Goal: Task Accomplishment & Management: Manage account settings

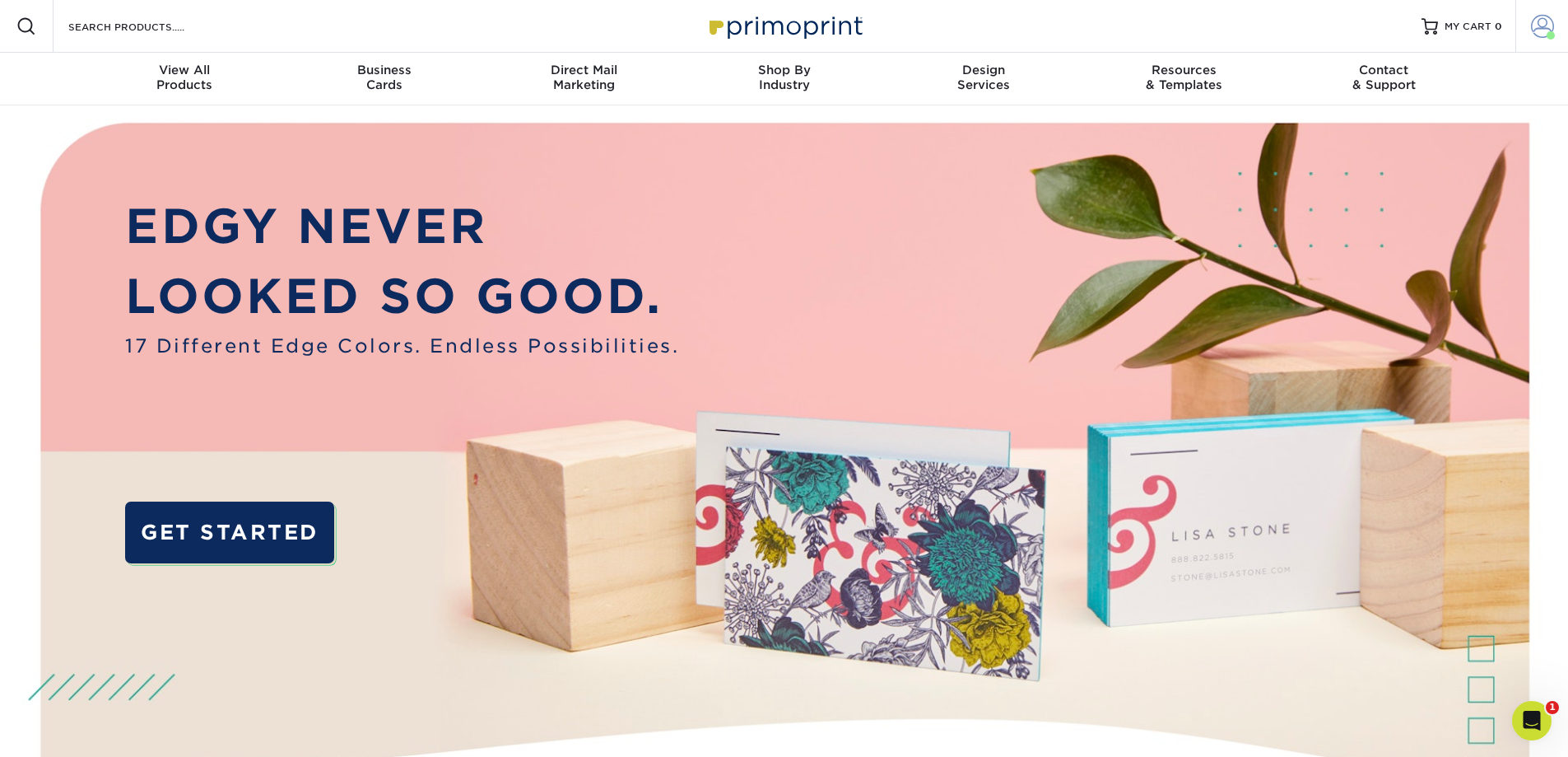
click at [1545, 29] on span at bounding box center [1542, 26] width 23 height 23
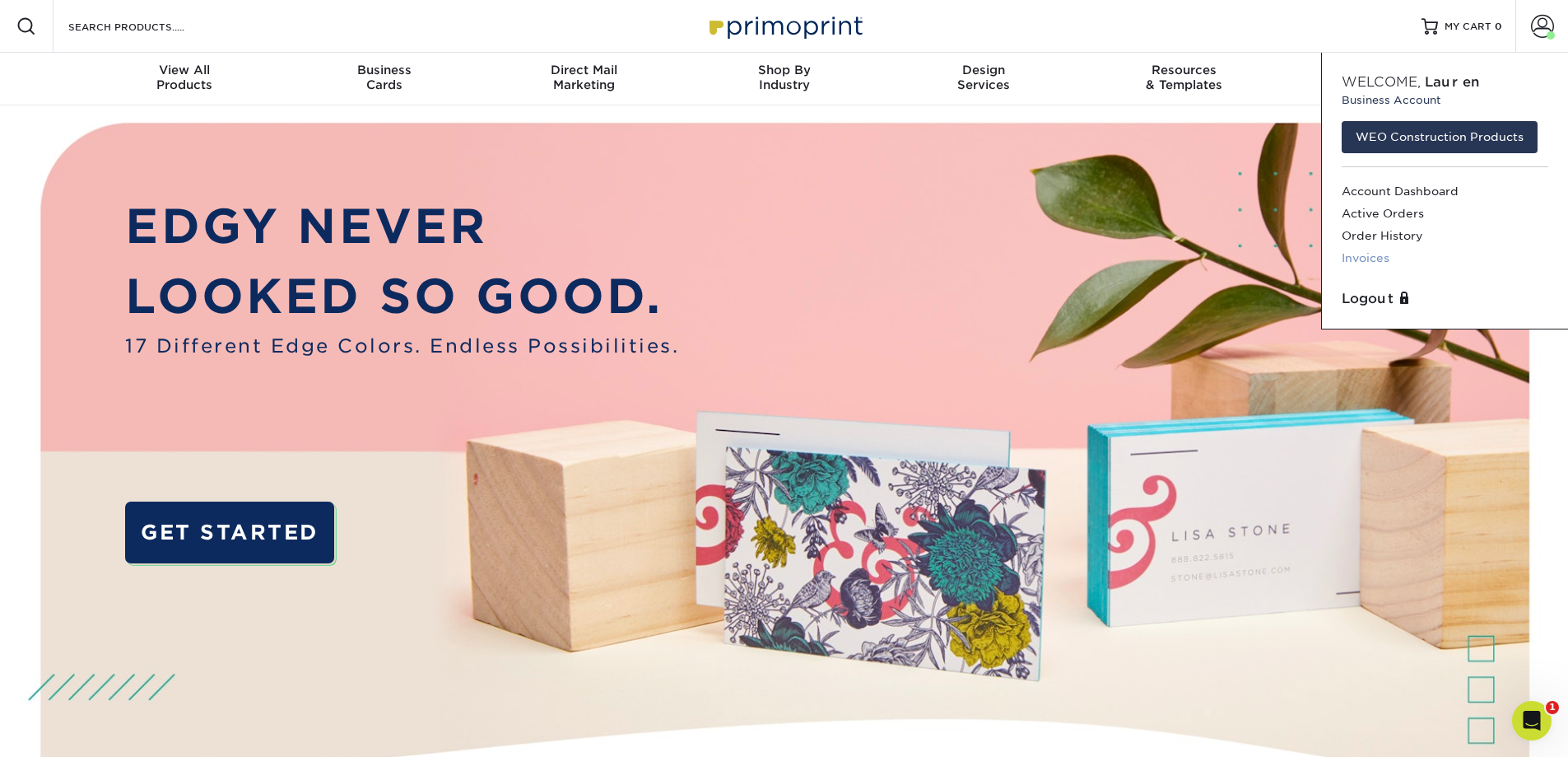
click at [1366, 256] on link "Invoices" at bounding box center [1445, 258] width 206 height 22
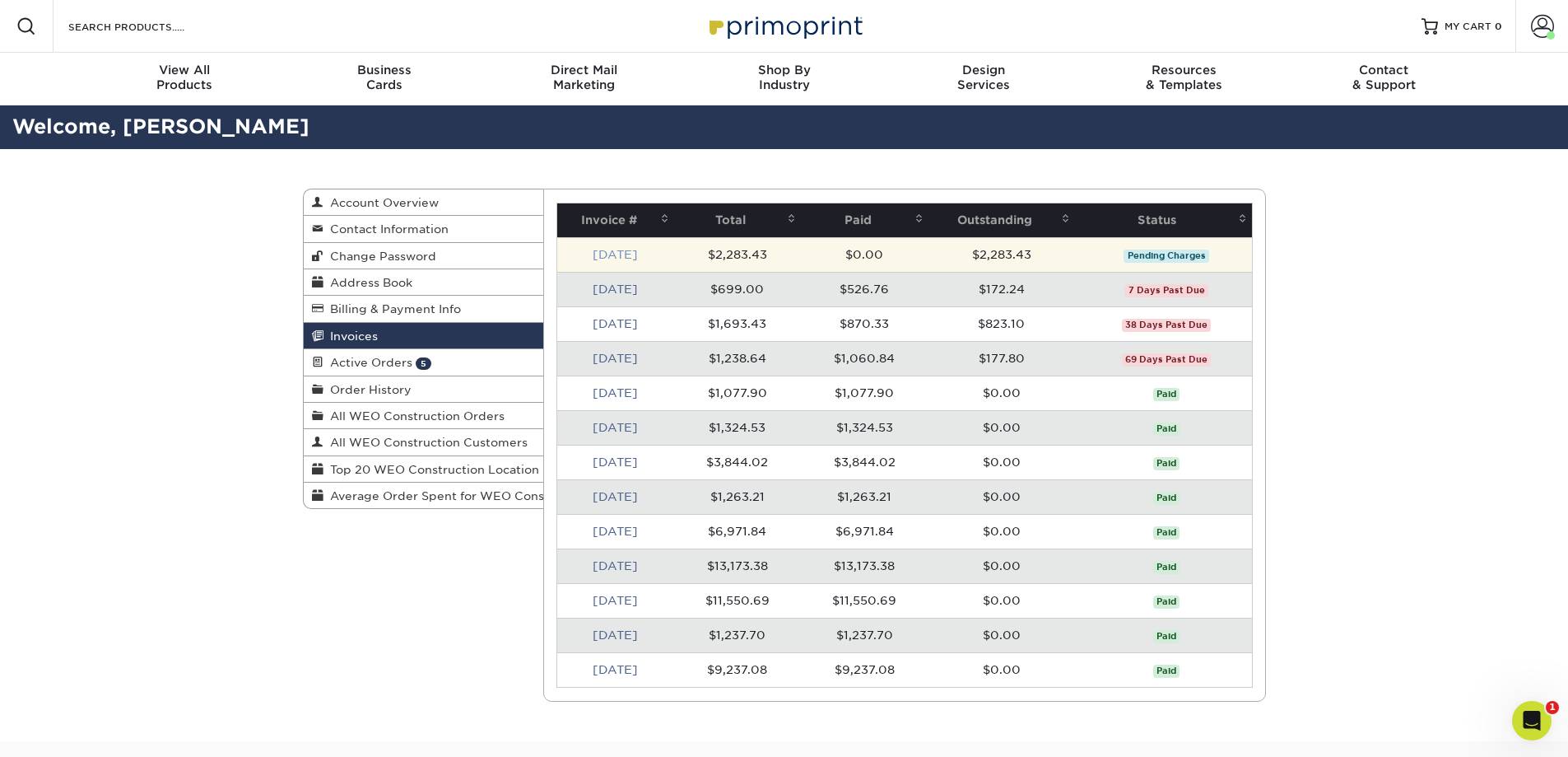
click at [629, 255] on link "[DATE]" at bounding box center [615, 254] width 45 height 13
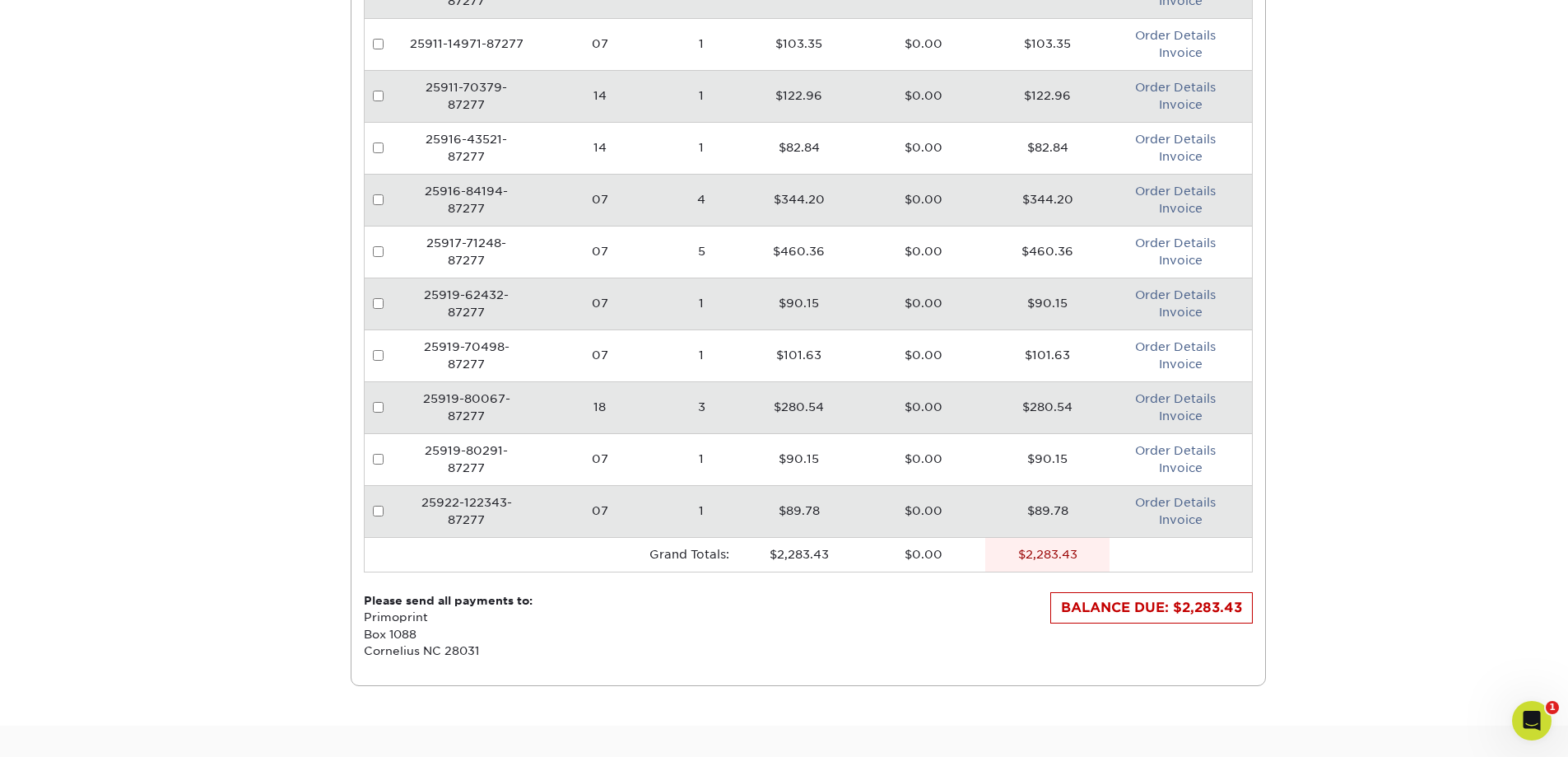
scroll to position [741, 0]
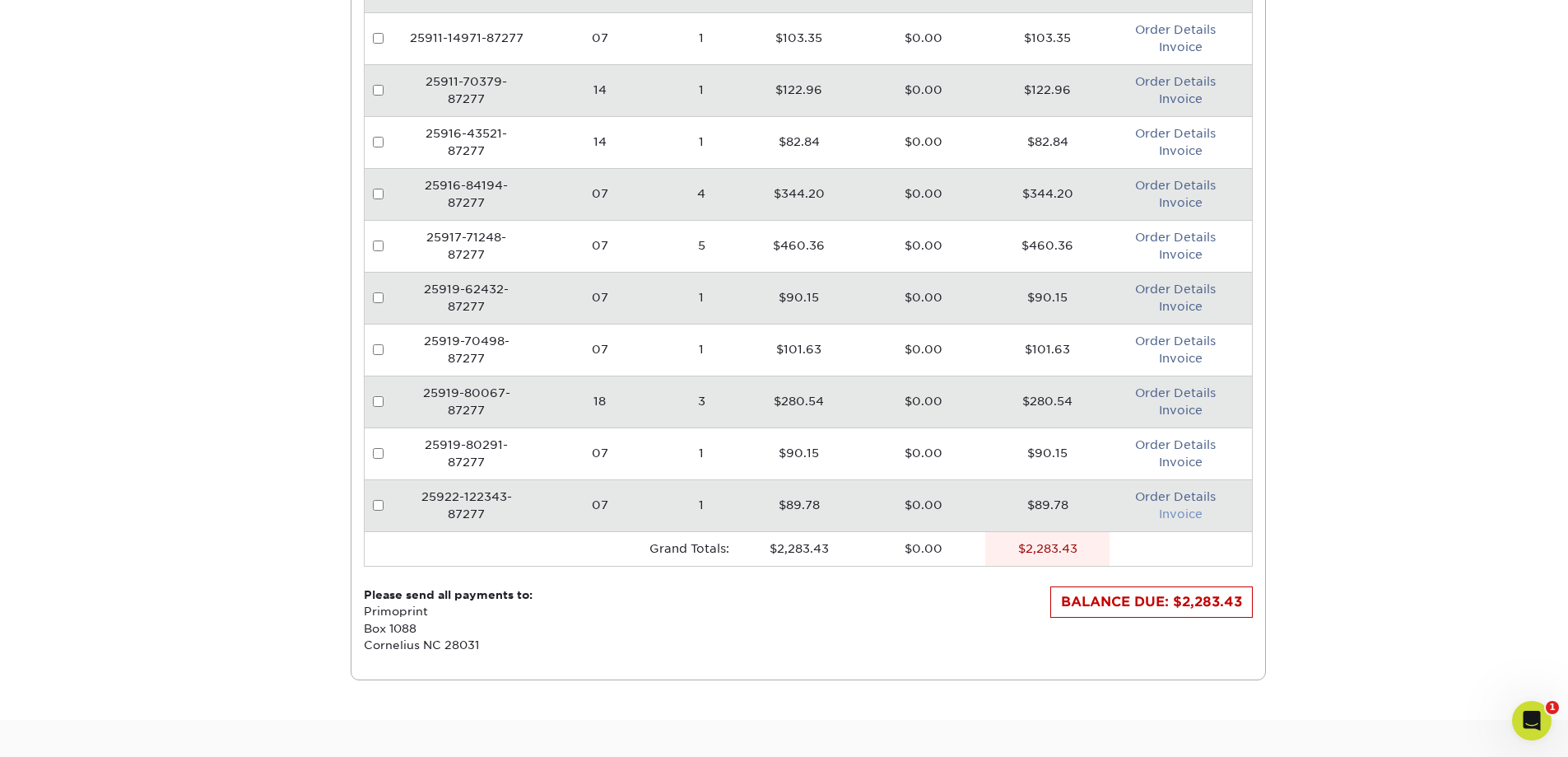
click at [1190, 517] on link "Invoice" at bounding box center [1180, 514] width 44 height 13
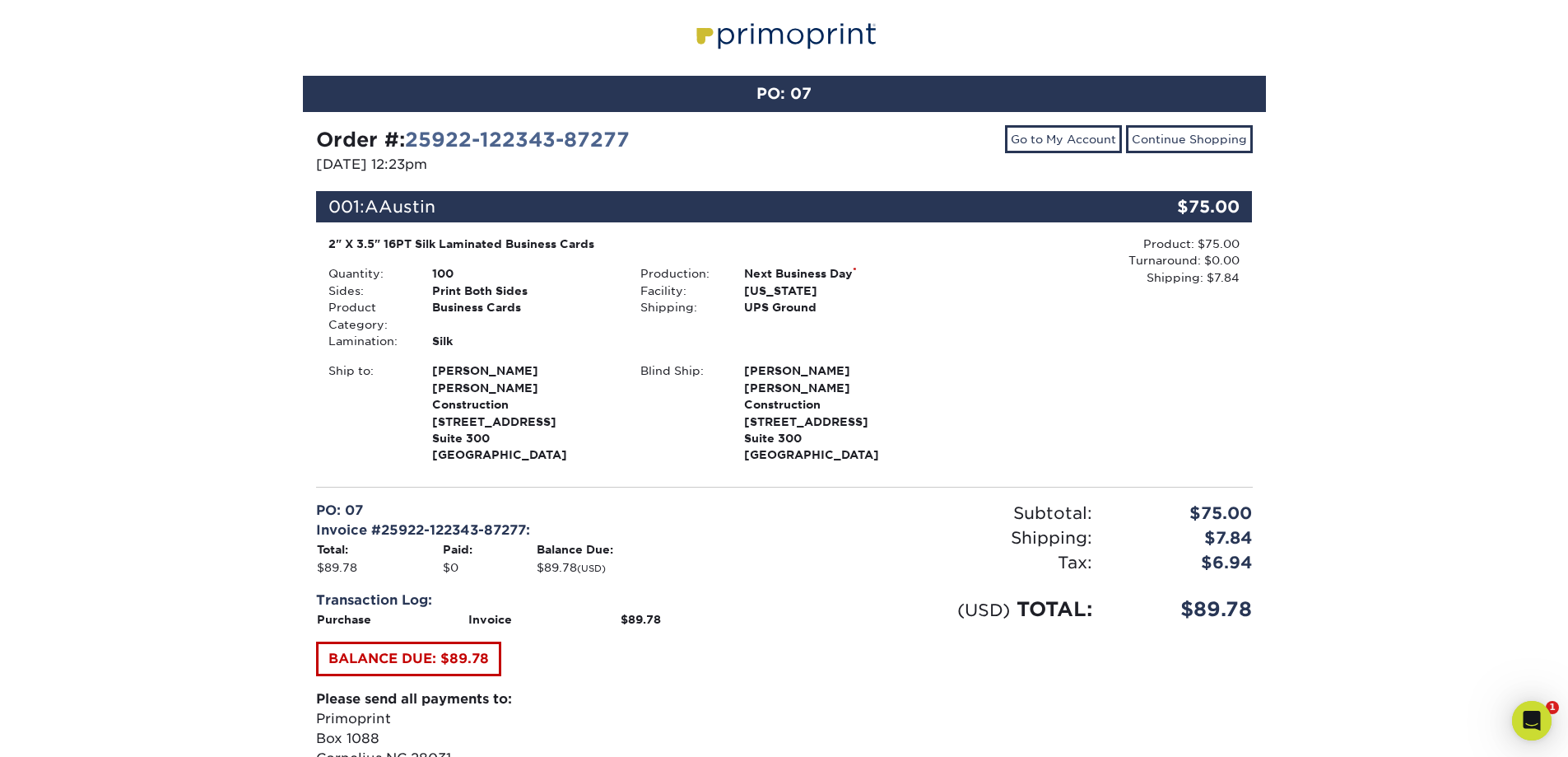
scroll to position [411, 0]
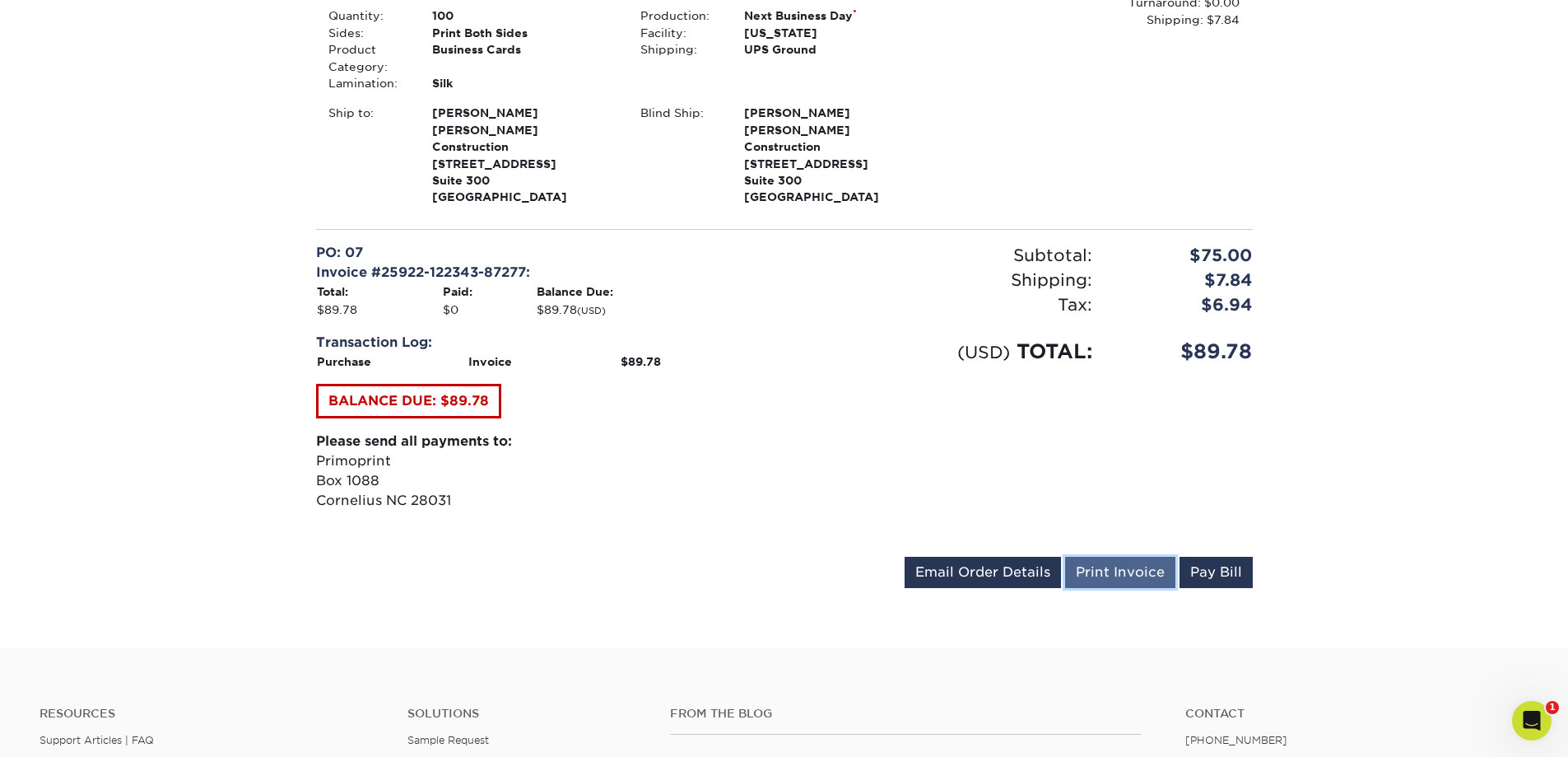
click at [1154, 556] on link "Print Invoice" at bounding box center [1119, 572] width 110 height 31
